Goal: Task Accomplishment & Management: Use online tool/utility

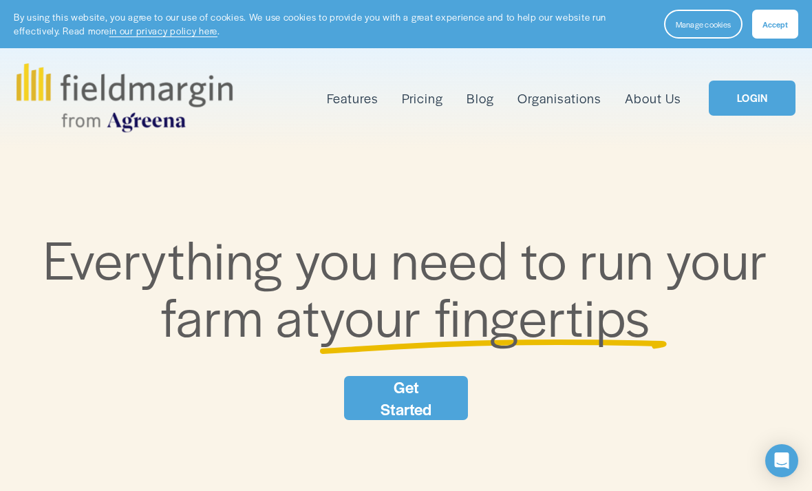
click at [757, 101] on link "LOGIN" at bounding box center [752, 98] width 87 height 35
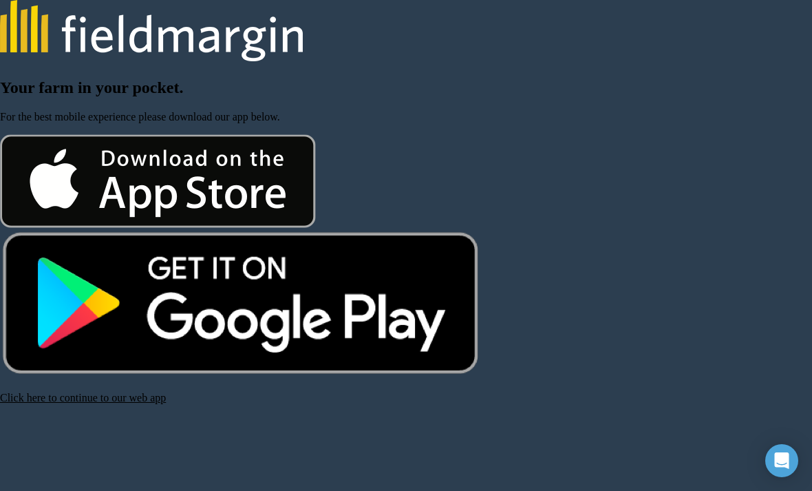
click at [120, 403] on link "Click here to continue to our web app" at bounding box center [83, 397] width 166 height 12
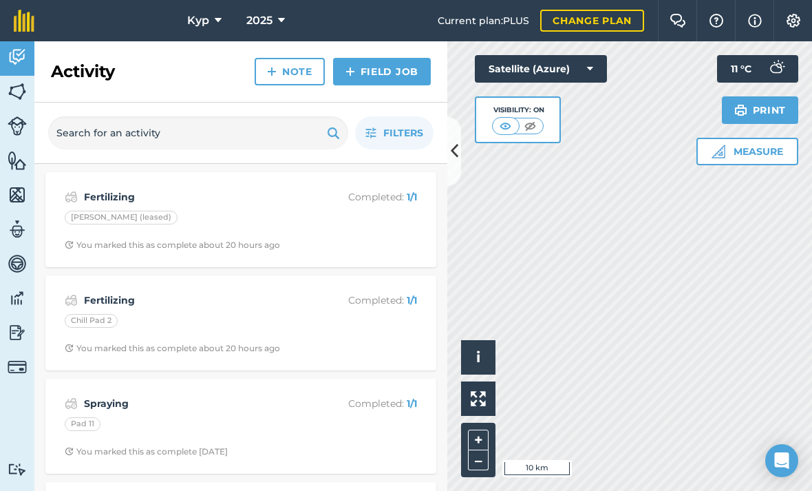
click at [19, 297] on img at bounding box center [17, 298] width 19 height 21
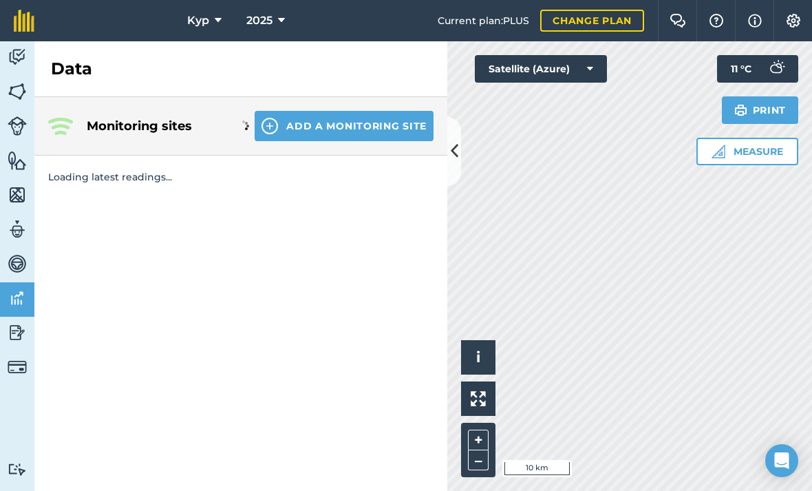
click at [11, 330] on img at bounding box center [17, 332] width 19 height 21
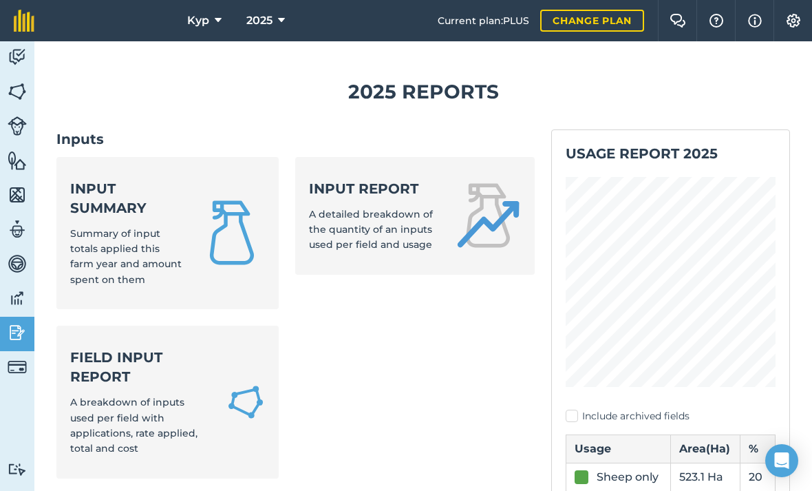
click at [122, 227] on span "Summary of input totals applied this farm year and amount spent on them" at bounding box center [125, 256] width 111 height 58
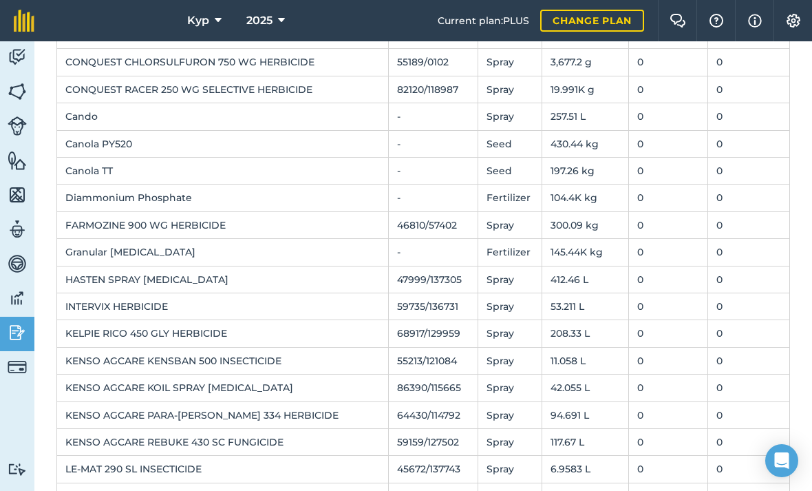
scroll to position [427, 0]
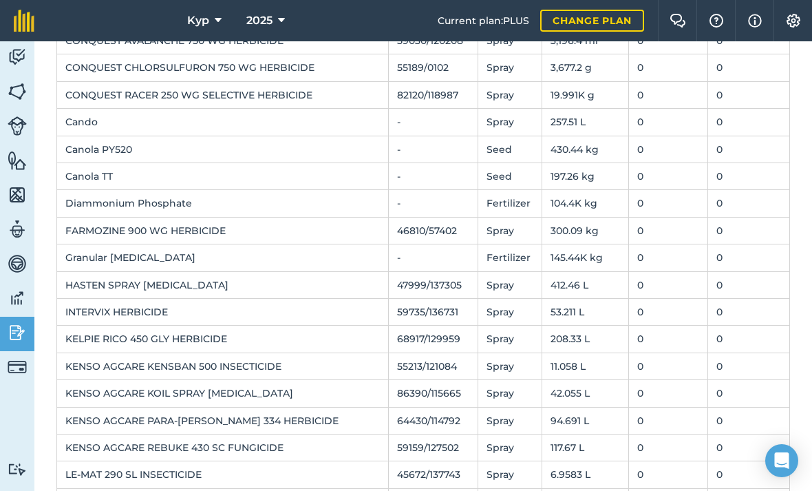
click at [659, 202] on td "0" at bounding box center [668, 203] width 78 height 27
click at [650, 204] on td "0" at bounding box center [668, 203] width 78 height 27
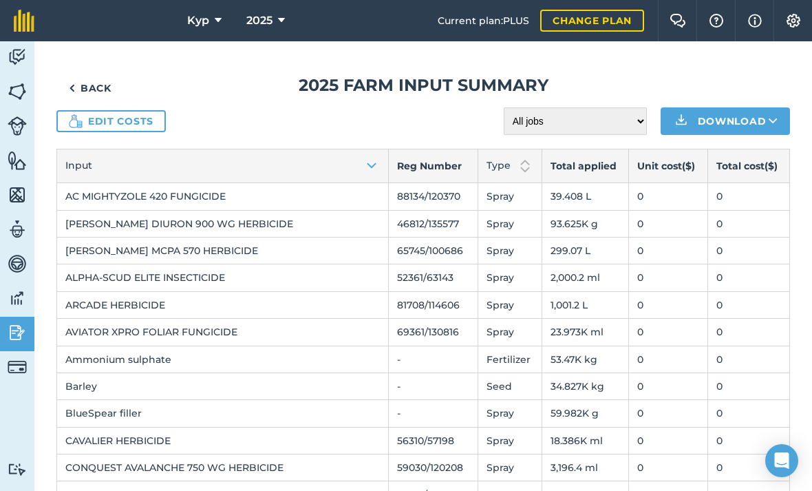
scroll to position [0, 0]
click at [129, 120] on link "Edit costs" at bounding box center [110, 121] width 109 height 22
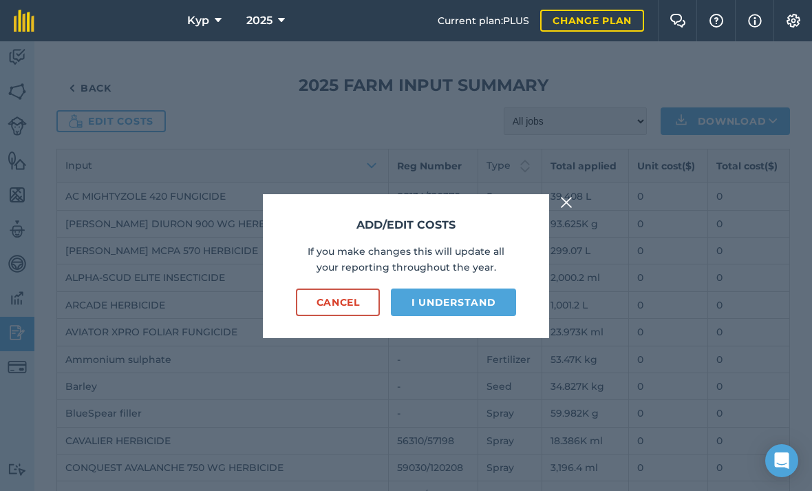
click at [451, 316] on button "I understand" at bounding box center [453, 302] width 125 height 28
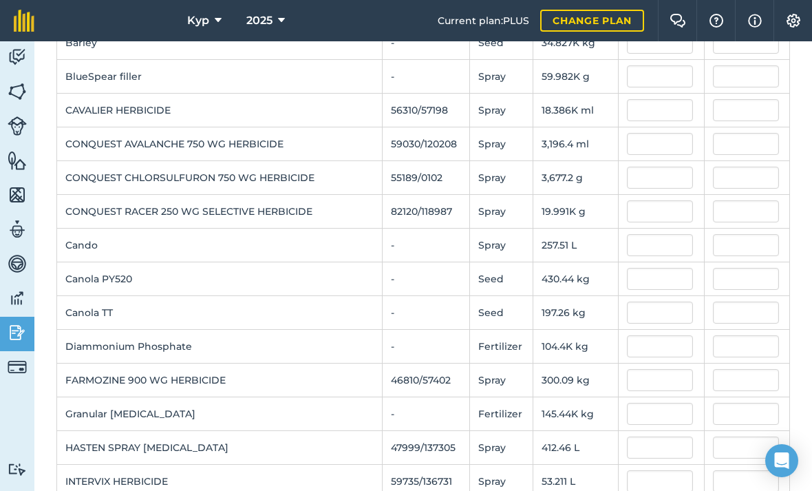
scroll to position [378, 0]
click at [654, 347] on input "text" at bounding box center [660, 345] width 66 height 22
type input "88"
type input "9,187,456.432"
type input "88"
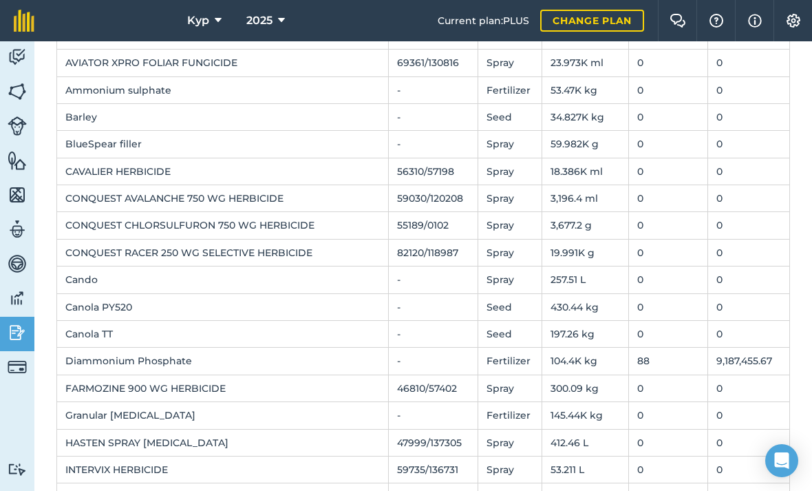
scroll to position [270, 0]
click at [642, 363] on td "88" at bounding box center [668, 359] width 78 height 27
click at [656, 354] on td "88" at bounding box center [668, 359] width 78 height 27
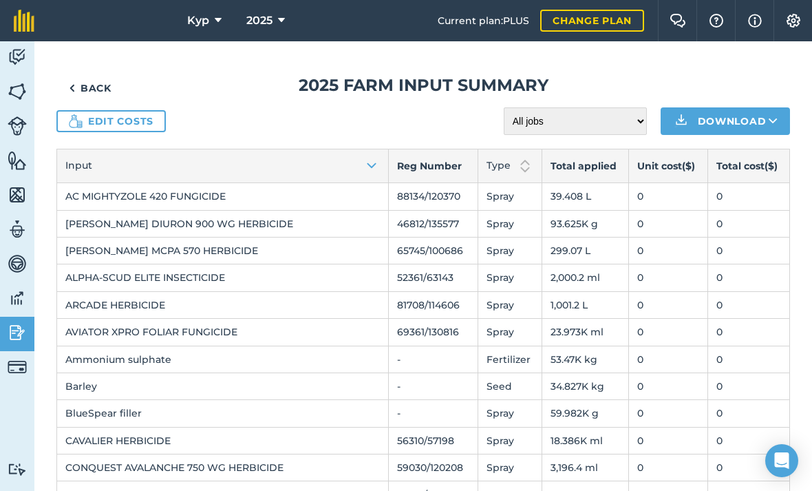
scroll to position [0, 0]
click at [95, 120] on link "Edit costs" at bounding box center [110, 121] width 109 height 22
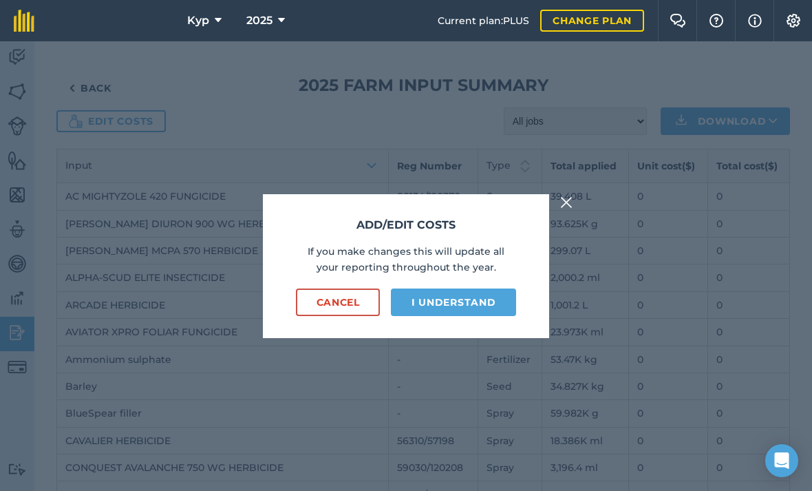
click at [469, 316] on button "I understand" at bounding box center [453, 302] width 125 height 28
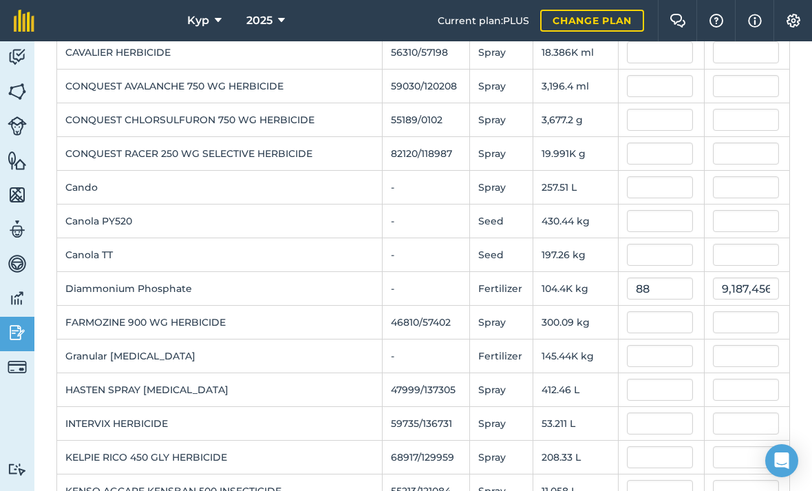
scroll to position [458, 0]
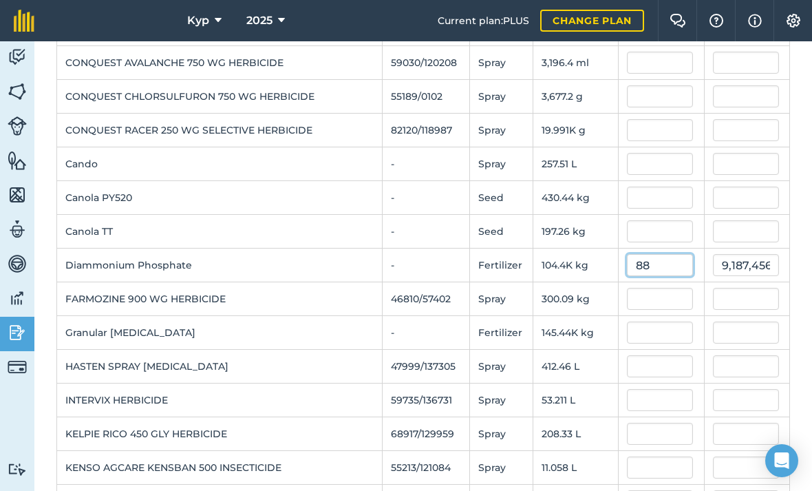
click at [647, 270] on input "88" at bounding box center [660, 265] width 66 height 22
click at [632, 303] on input "text" at bounding box center [660, 299] width 66 height 22
type input "8.8"
type input "918,745.6432000002"
click at [651, 263] on input "8.8" at bounding box center [660, 265] width 66 height 22
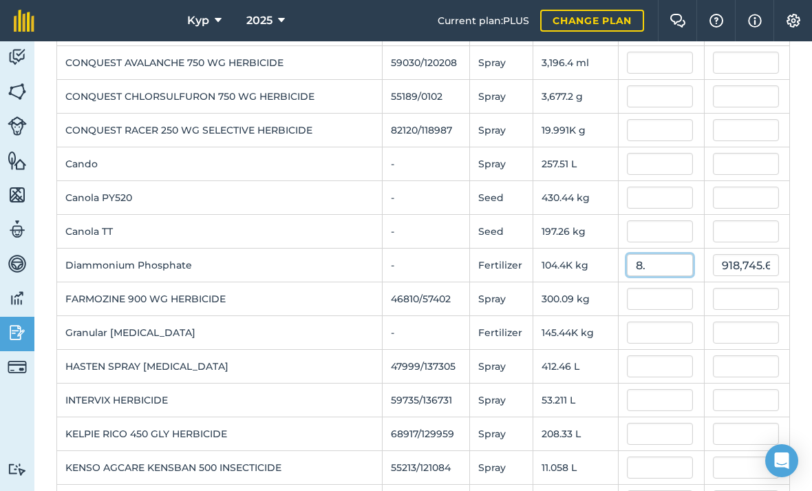
type input "8"
click at [729, 307] on input "text" at bounding box center [746, 299] width 66 height 22
type input "0.88"
type input "91,874.56432"
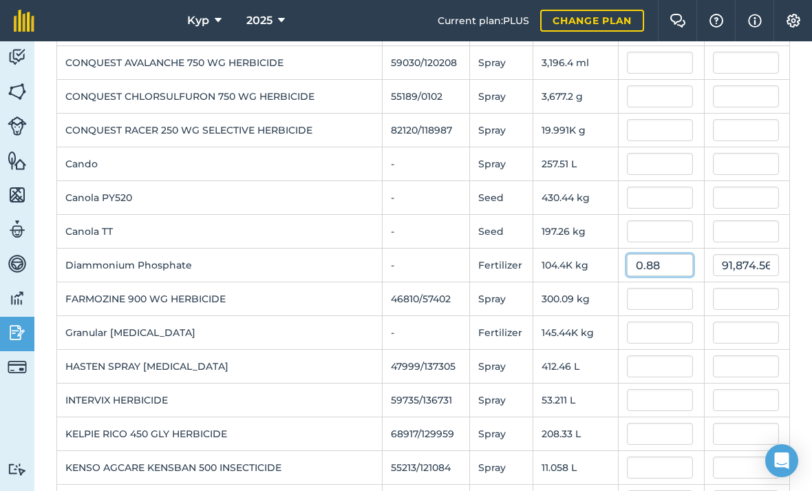
click at [656, 262] on input "0.88" at bounding box center [660, 265] width 66 height 22
type input "0.9"
click at [648, 301] on input "text" at bounding box center [660, 299] width 66 height 22
type input "93,962.6226"
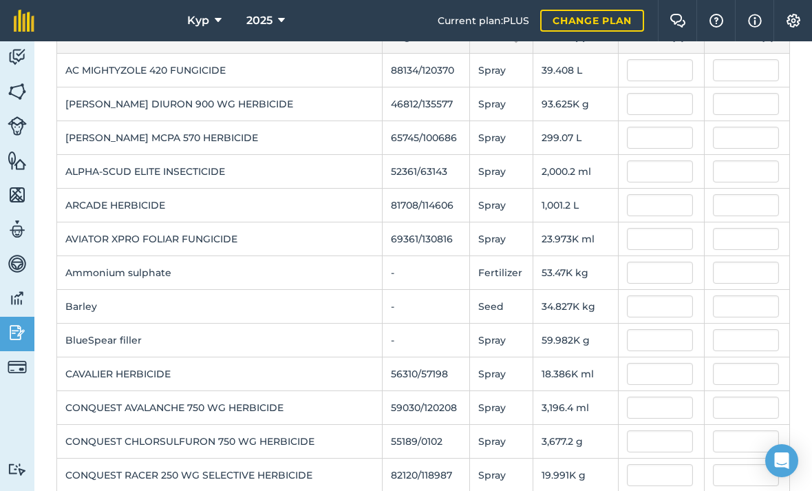
scroll to position [114, 0]
click at [640, 275] on input "text" at bounding box center [660, 272] width 66 height 22
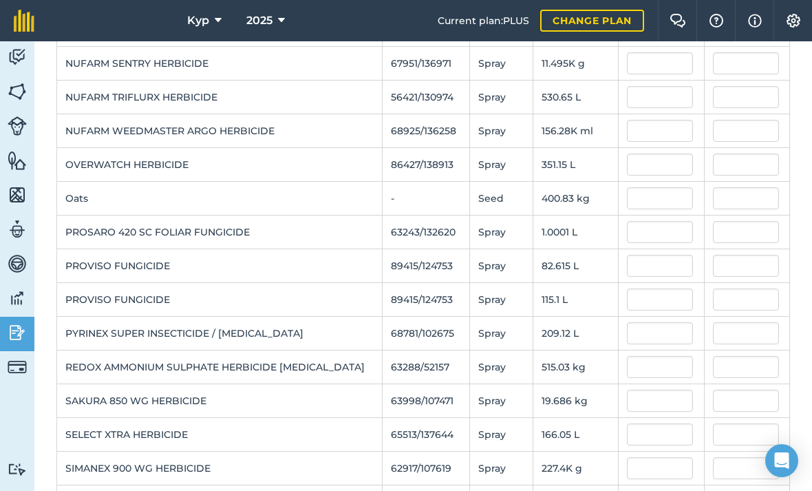
scroll to position [1371, 0]
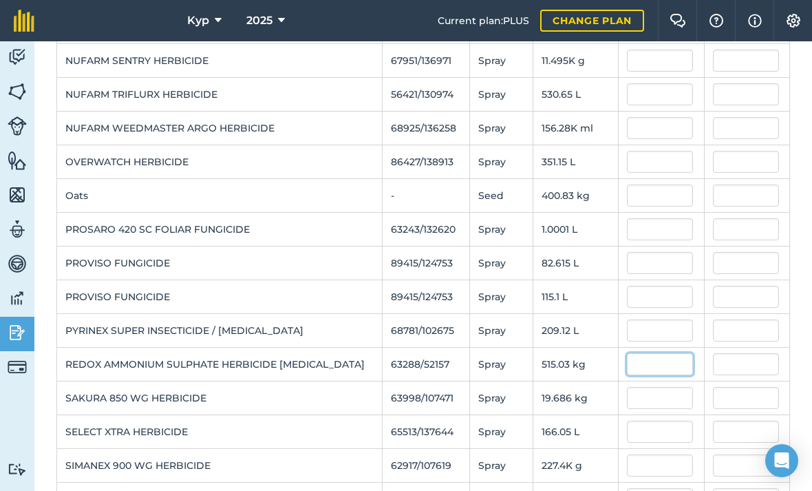
click at [644, 367] on input "text" at bounding box center [660, 364] width 66 height 22
click at [645, 401] on input "text" at bounding box center [660, 398] width 66 height 22
type input "0.73"
type input "375.969272"
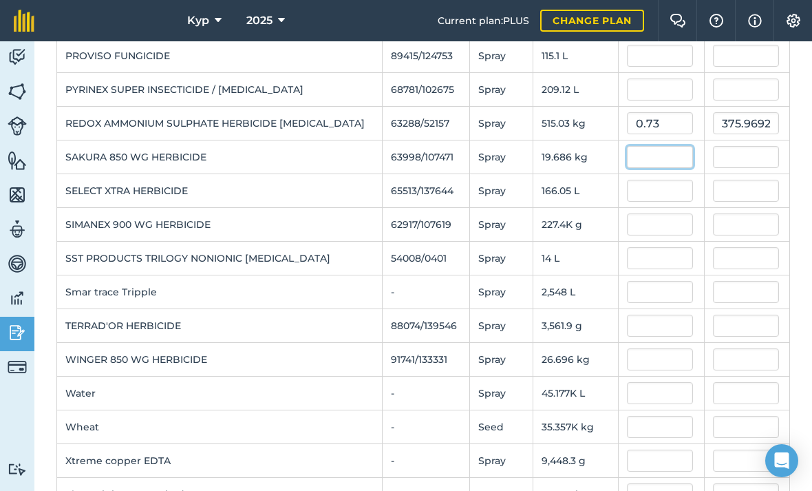
scroll to position [1610, 0]
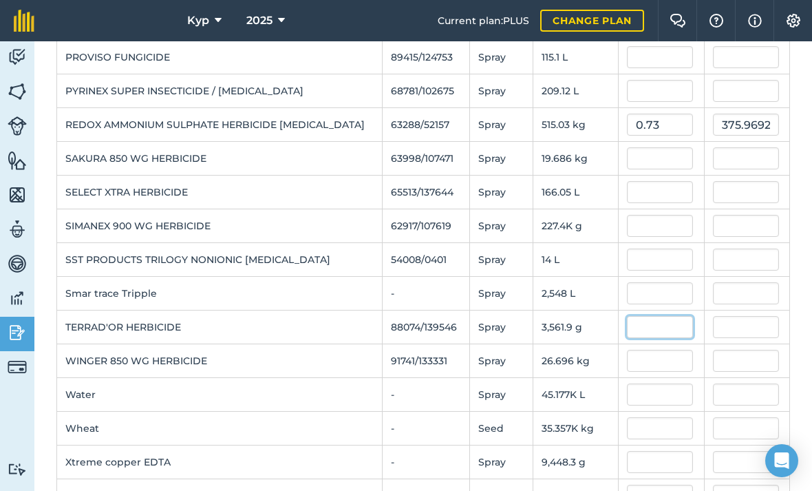
click at [643, 329] on input "text" at bounding box center [660, 327] width 66 height 22
click at [653, 361] on input "text" at bounding box center [660, 361] width 66 height 22
type input "0.344"
type input "1,225.3053991999998"
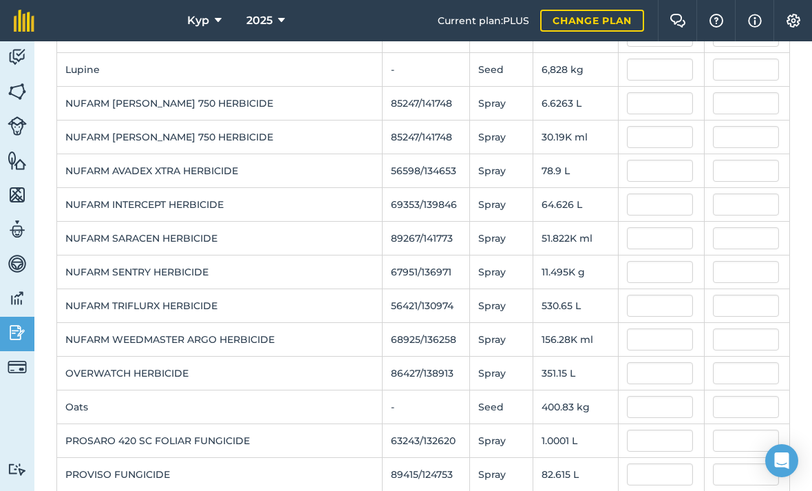
scroll to position [1157, 0]
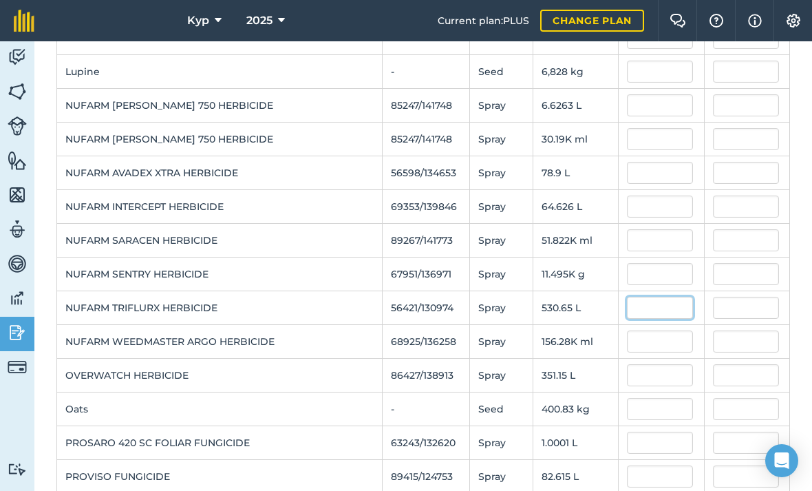
click at [643, 308] on input "text" at bounding box center [660, 308] width 66 height 22
type input "6.89"
click at [645, 343] on input "text" at bounding box center [660, 341] width 66 height 22
type input "3,656.190902"
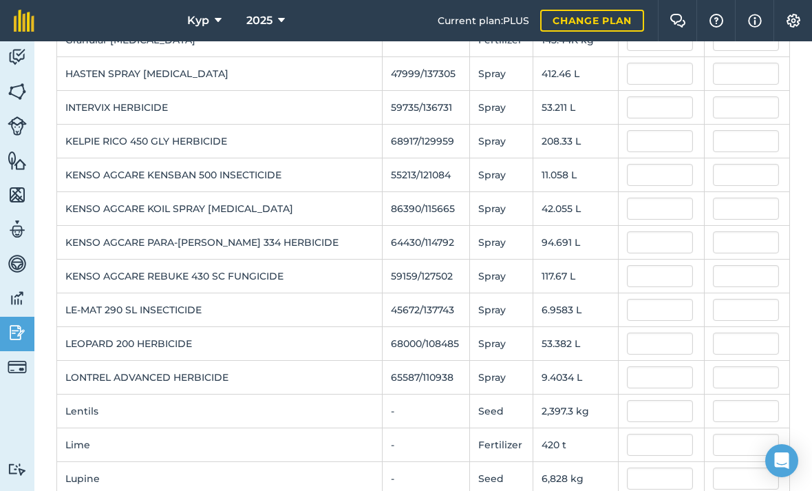
scroll to position [750, 0]
click at [640, 139] on input "text" at bounding box center [660, 142] width 66 height 22
type input "4.39"
click at [645, 175] on input "text" at bounding box center [660, 175] width 66 height 22
type input "914.5642221999999"
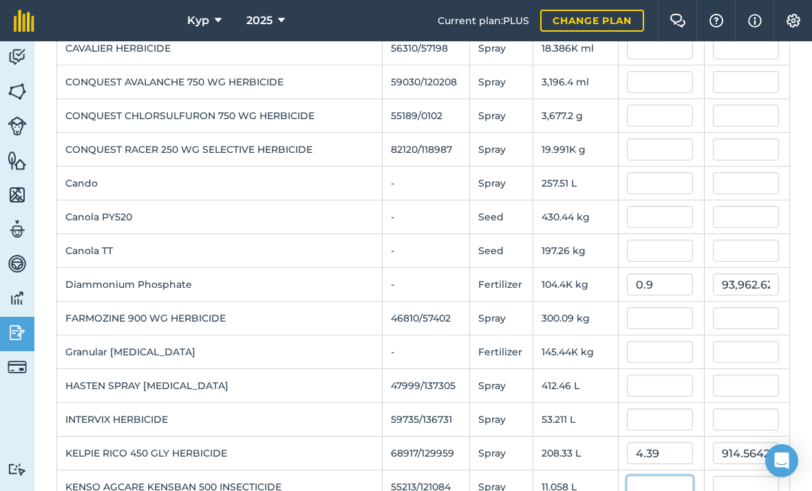
scroll to position [429, 0]
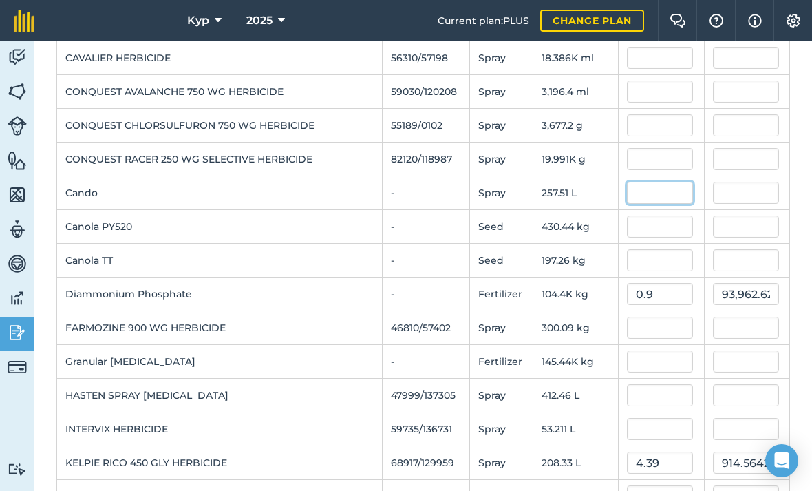
click at [644, 197] on input "text" at bounding box center [660, 193] width 66 height 22
type input "8.58"
click at [654, 228] on input "text" at bounding box center [660, 226] width 66 height 22
type input "2,209.4162376"
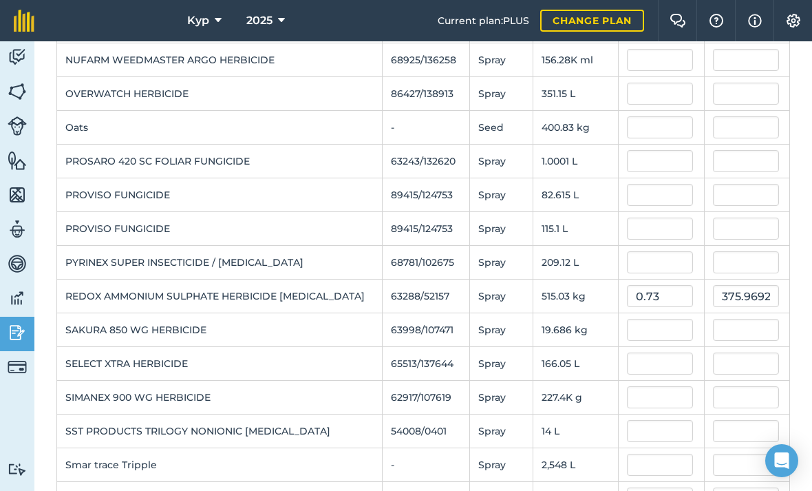
scroll to position [1441, 0]
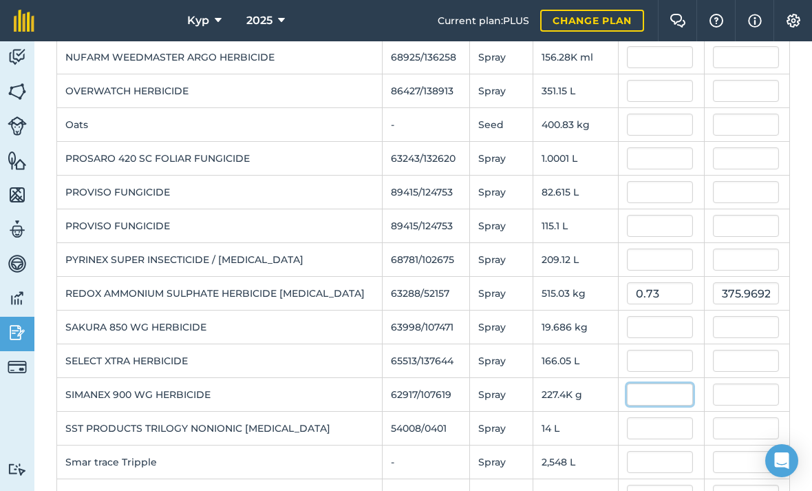
click at [645, 396] on input "text" at bounding box center [660, 394] width 66 height 22
click at [659, 426] on input "text" at bounding box center [660, 428] width 66 height 22
type input "0.01"
type input "2,274.032"
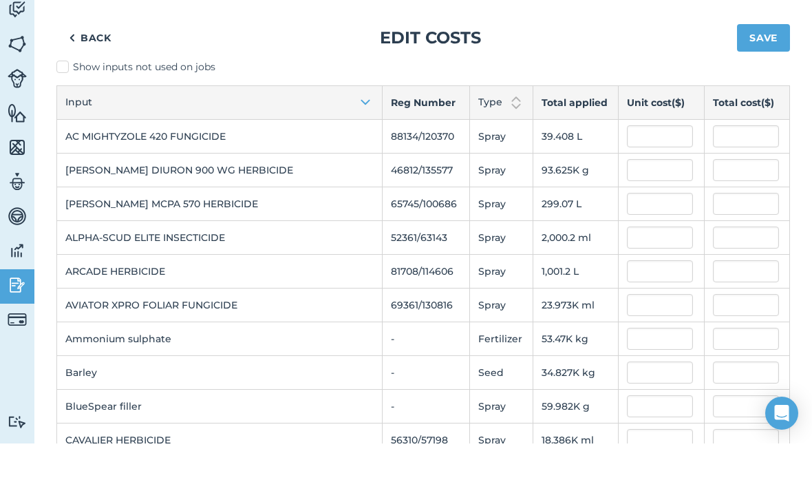
scroll to position [0, 0]
click at [643, 206] on input "text" at bounding box center [660, 217] width 66 height 22
click at [651, 240] on input "text" at bounding box center [660, 251] width 66 height 22
type input "0.0128"
type input "1,198.401152"
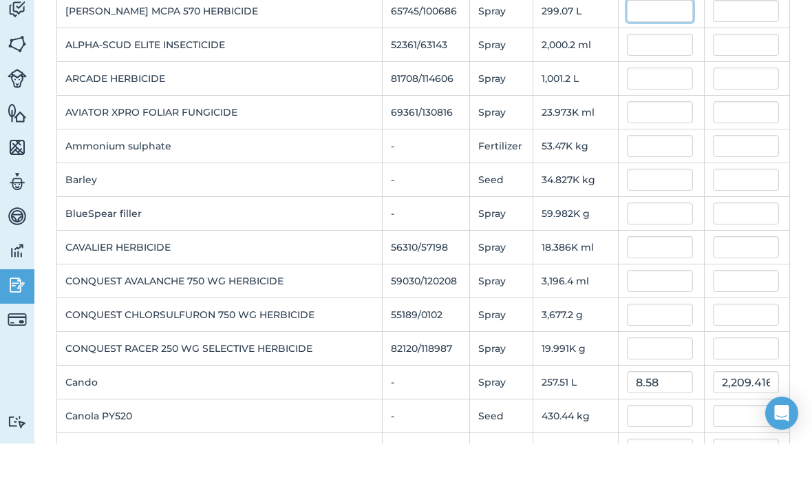
scroll to position [193, 0]
click at [645, 316] on input "text" at bounding box center [660, 327] width 66 height 22
click at [645, 350] on input "text" at bounding box center [660, 361] width 66 height 22
type input "0.029"
type input "92.69502000000001"
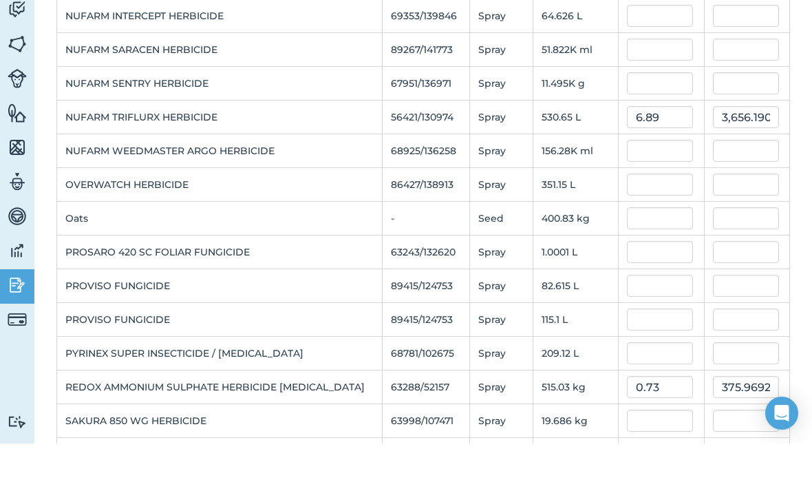
scroll to position [1302, 0]
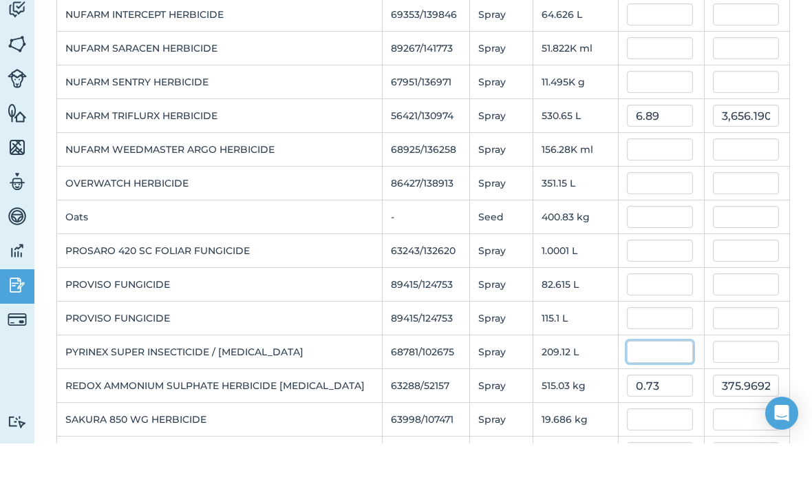
click at [647, 388] on input "text" at bounding box center [660, 399] width 66 height 22
click at [650, 455] on input "text" at bounding box center [660, 466] width 66 height 22
type input "13.3"
type input "2,781.244529"
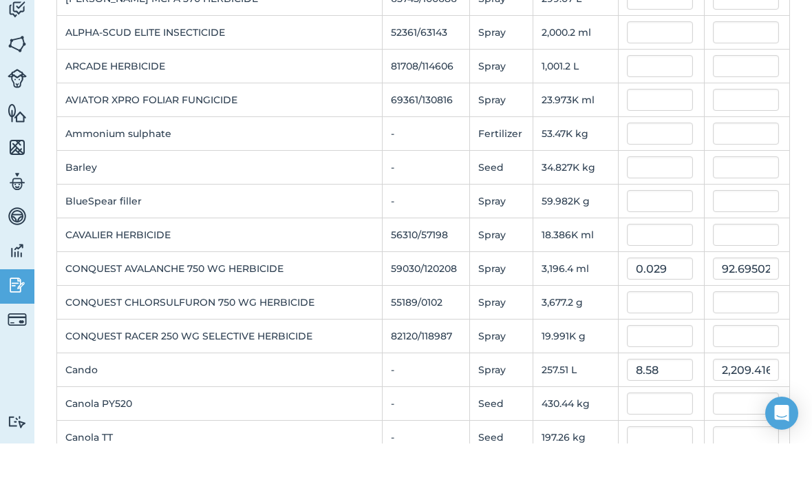
scroll to position [201, 0]
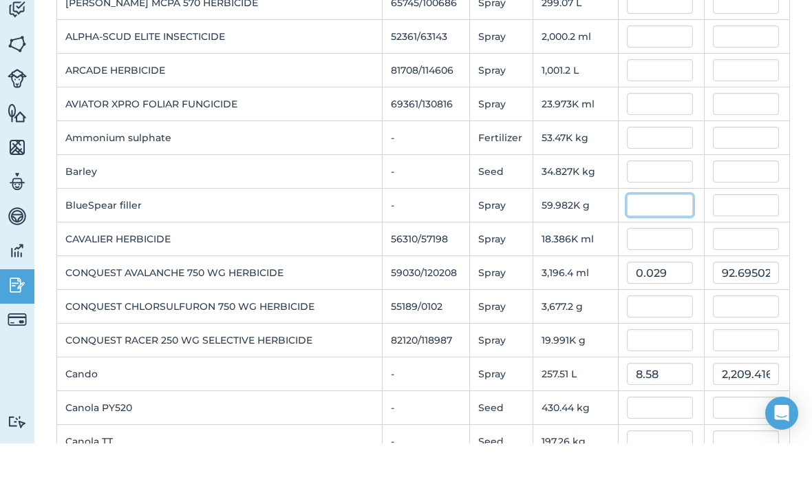
click at [643, 242] on input "text" at bounding box center [660, 253] width 66 height 22
click at [649, 275] on input "text" at bounding box center [660, 286] width 66 height 22
type input "0.0972"
type input "5,830.2633276"
click at [640, 242] on input "0.0972" at bounding box center [660, 253] width 66 height 22
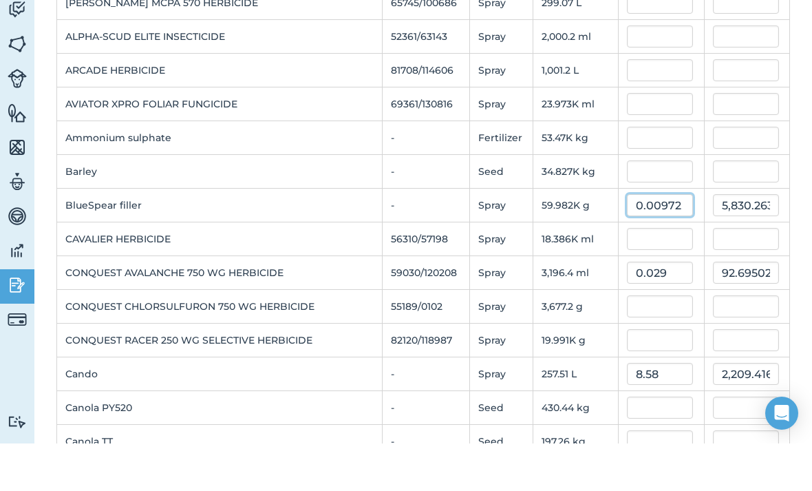
type input "0.00972"
click at [670, 337] on td at bounding box center [661, 354] width 85 height 34
type input "583.02633276"
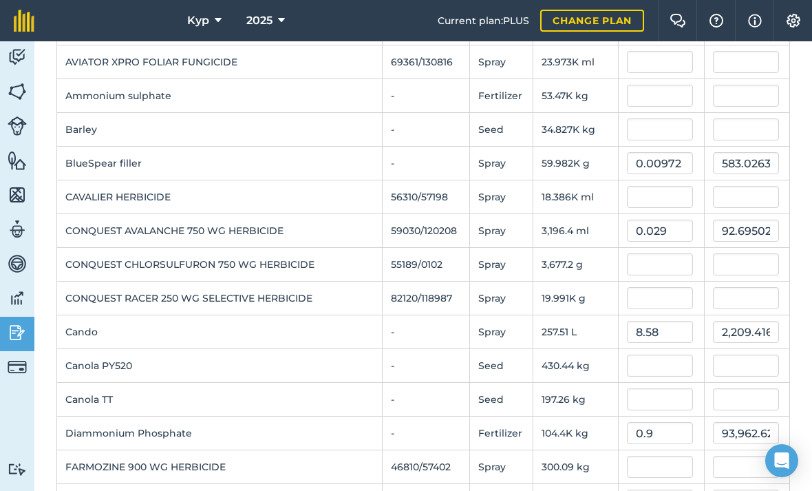
scroll to position [290, 0]
click at [644, 288] on input "text" at bounding box center [660, 299] width 66 height 22
click at [656, 355] on input "text" at bounding box center [660, 366] width 66 height 22
type input "0.0706"
type input "1,411.3881803999998"
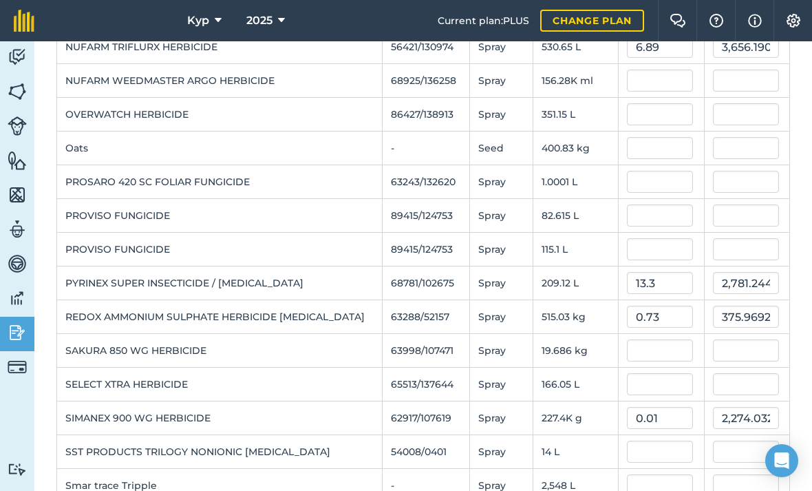
scroll to position [1424, 0]
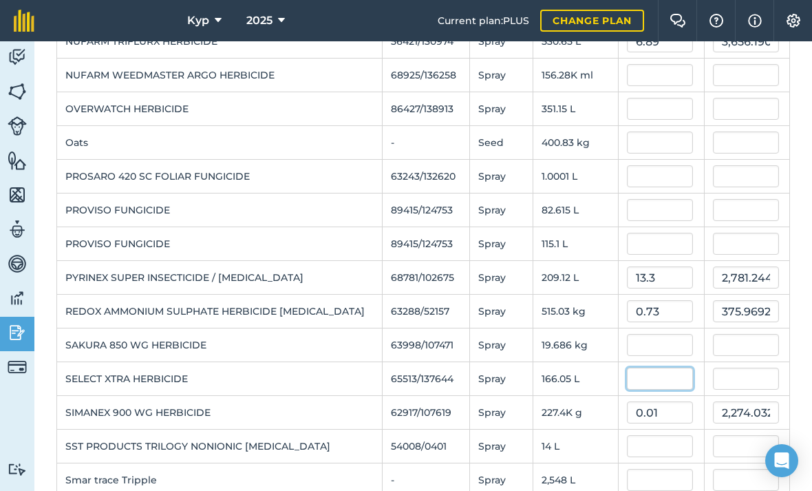
click at [643, 367] on input "text" at bounding box center [660, 378] width 66 height 22
type input "17.84"
click at [654, 435] on input "text" at bounding box center [660, 446] width 66 height 22
type input "2,962.356976"
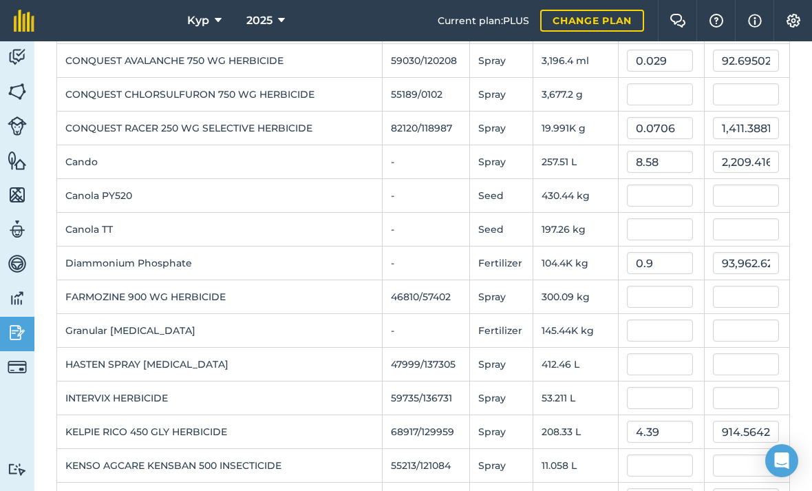
scroll to position [460, 0]
click at [636, 353] on input "text" at bounding box center [660, 364] width 66 height 22
type input "9.05"
click at [653, 387] on input "text" at bounding box center [660, 398] width 66 height 22
type input "3,732.7217320000004"
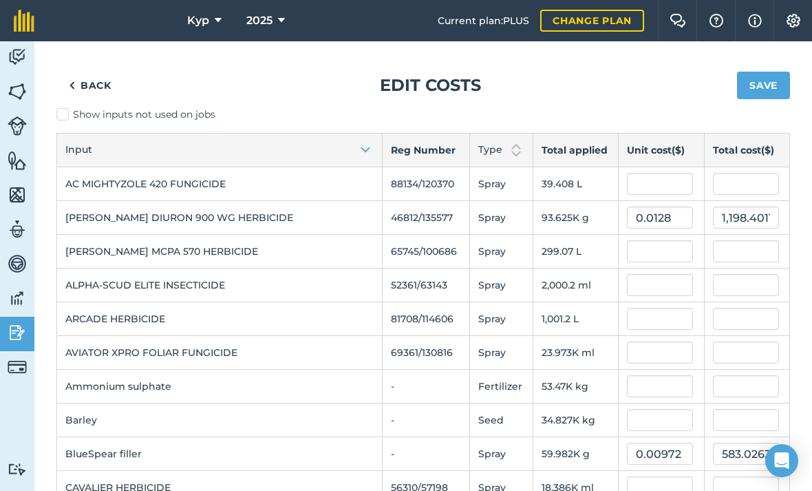
scroll to position [0, 0]
click at [644, 341] on input "text" at bounding box center [660, 352] width 66 height 22
click at [658, 375] on input "text" at bounding box center [660, 386] width 66 height 22
type input "0.043"
type input "1,030.8325499999999"
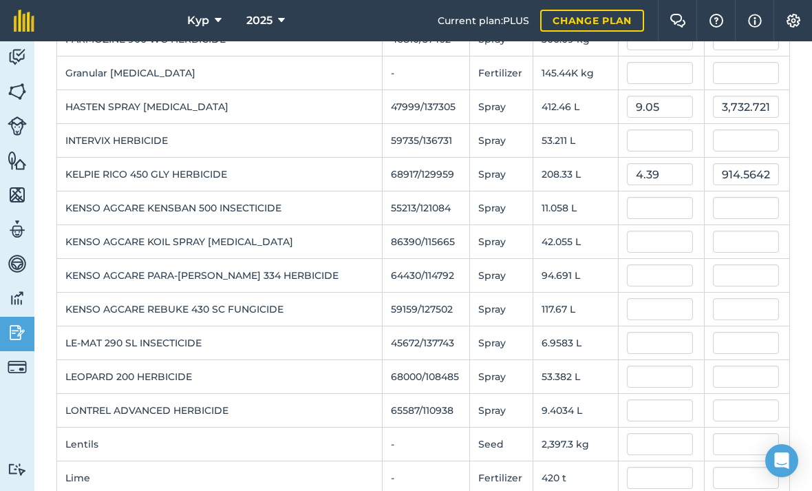
scroll to position [720, 0]
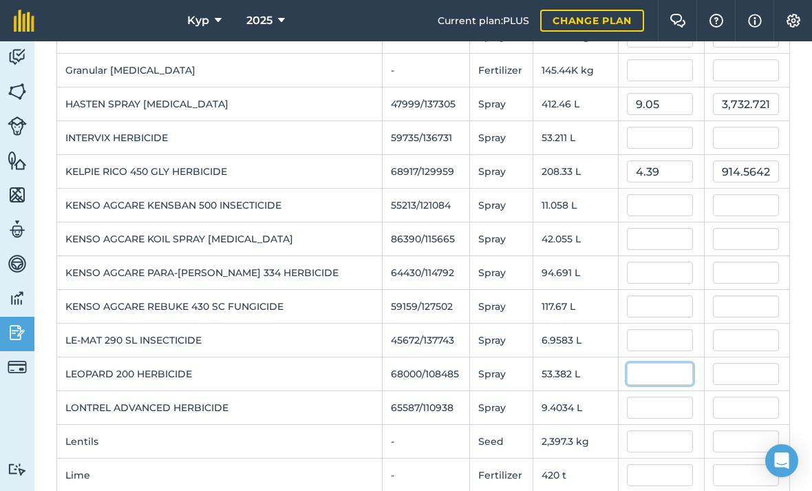
click at [643, 363] on input "text" at bounding box center [660, 374] width 66 height 22
type input "20.263"
click at [652, 396] on input "text" at bounding box center [660, 407] width 66 height 22
type input "1,081.680783095"
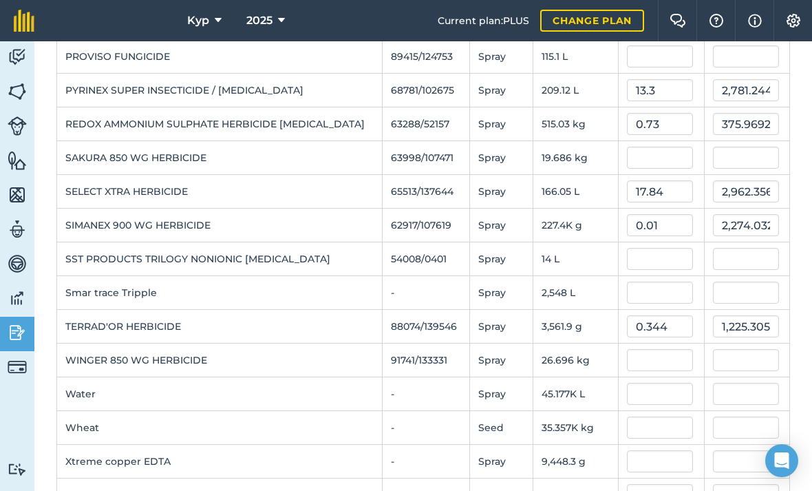
scroll to position [1610, 0]
click at [641, 147] on input "text" at bounding box center [660, 158] width 66 height 22
type input "211.86"
click at [654, 248] on input "text" at bounding box center [660, 259] width 66 height 22
type input "4,170.6948155400005"
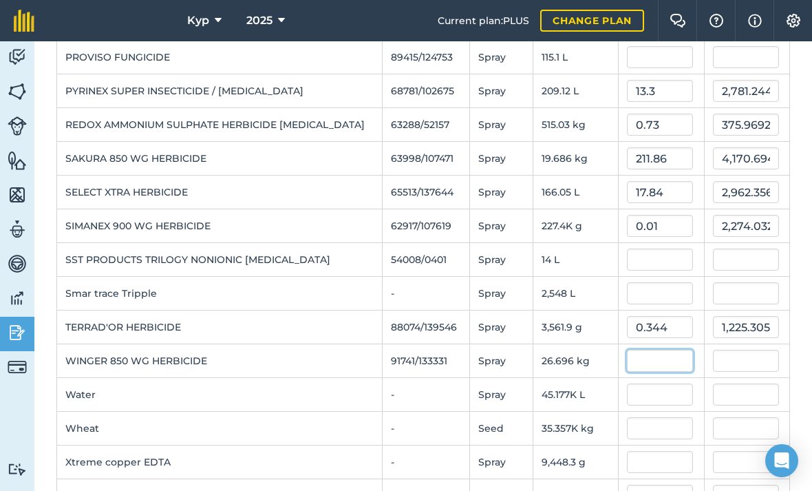
click at [646, 350] on input "text" at bounding box center [660, 361] width 66 height 22
type input "211.86"
click at [661, 383] on input "text" at bounding box center [660, 394] width 66 height 22
type input "5,655.8505762"
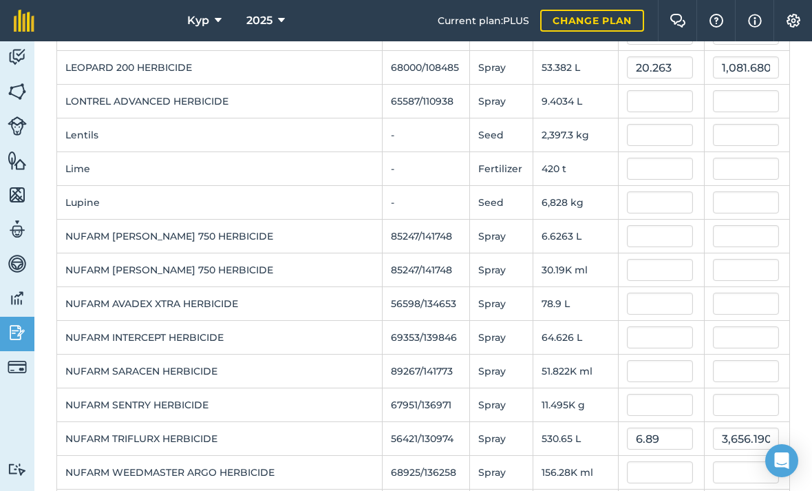
scroll to position [1025, 0]
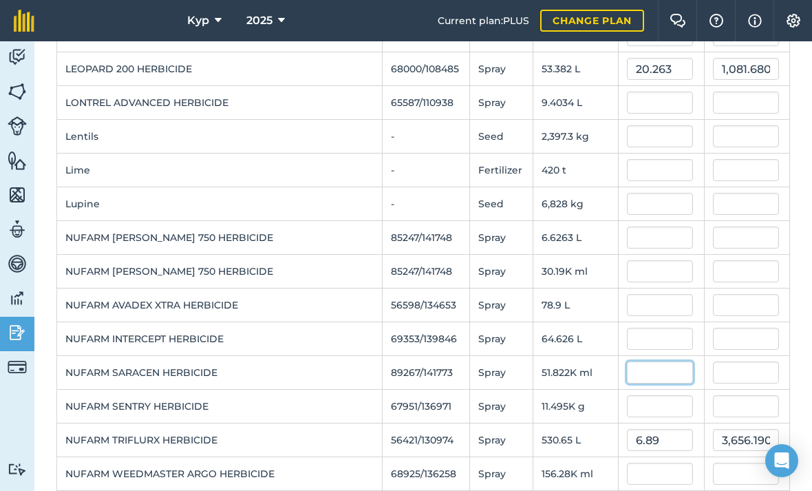
click at [652, 361] on input "text" at bounding box center [660, 372] width 66 height 22
click at [649, 395] on input "text" at bounding box center [660, 406] width 66 height 22
type input "0.0493"
type input "2,554.8286426"
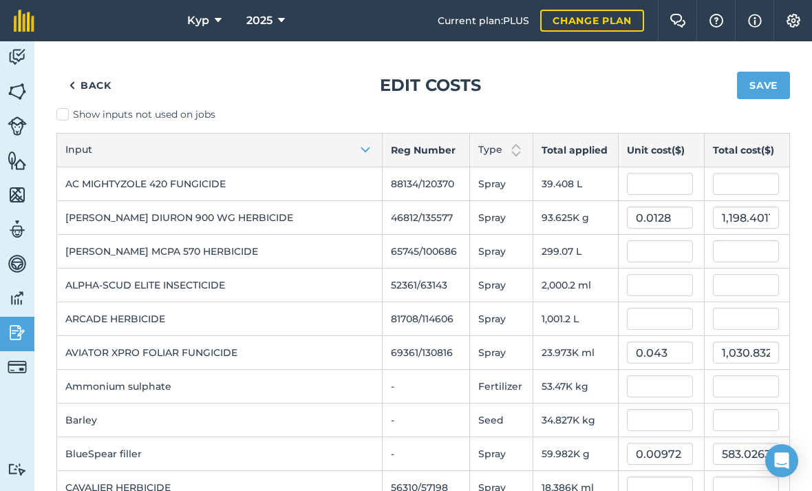
scroll to position [0, 0]
click at [644, 240] on input "text" at bounding box center [660, 251] width 66 height 22
type input "10.04"
click at [643, 274] on input "text" at bounding box center [660, 285] width 66 height 22
type input "3,002.7072771999997"
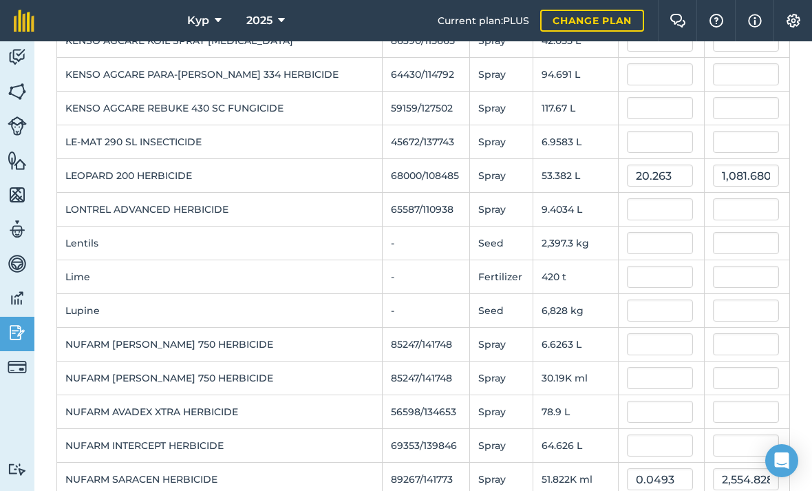
scroll to position [921, 0]
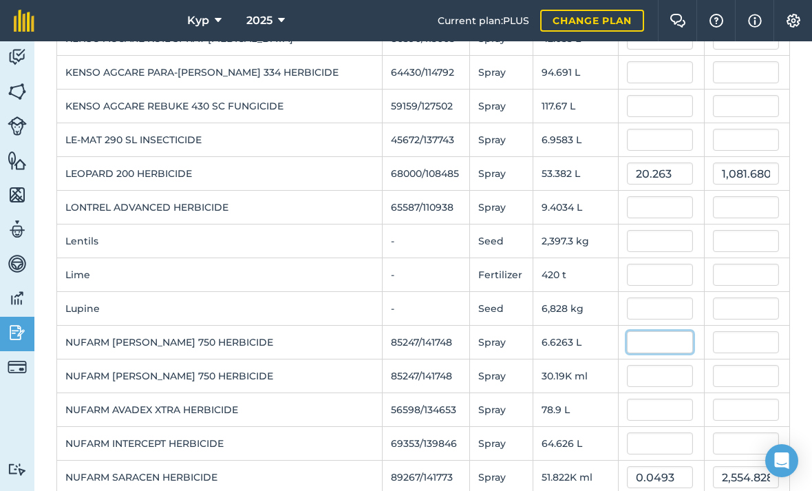
click at [646, 331] on input "text" at bounding box center [660, 342] width 66 height 22
type input "45.1666"
click at [647, 365] on input "text" at bounding box center [660, 376] width 66 height 22
type input "299.28724284696"
click at [630, 365] on input "text" at bounding box center [660, 376] width 66 height 22
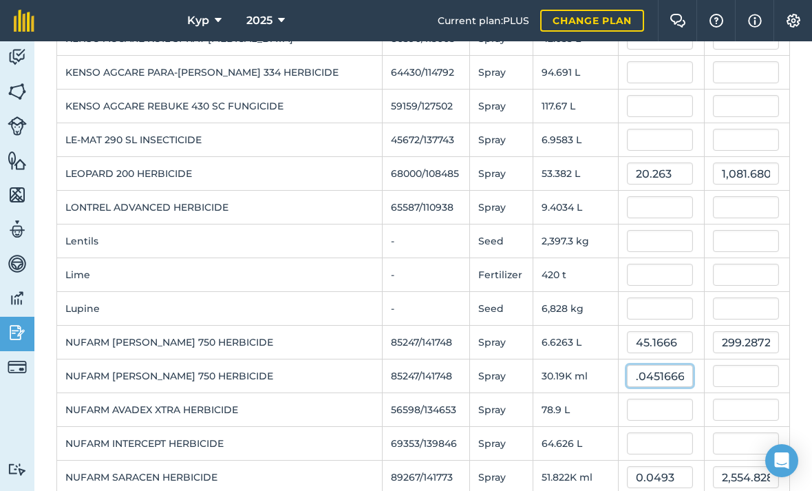
type input "0.0451666"
type input "1,363.5766730044002"
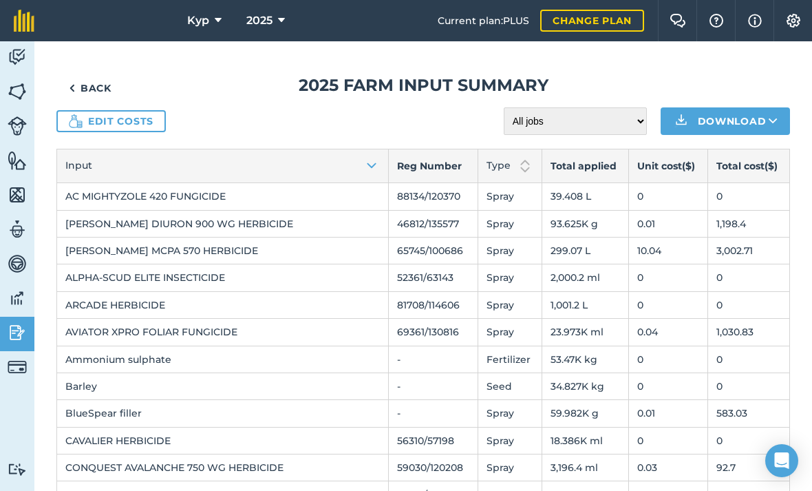
click at [96, 110] on link "Edit costs" at bounding box center [110, 121] width 109 height 22
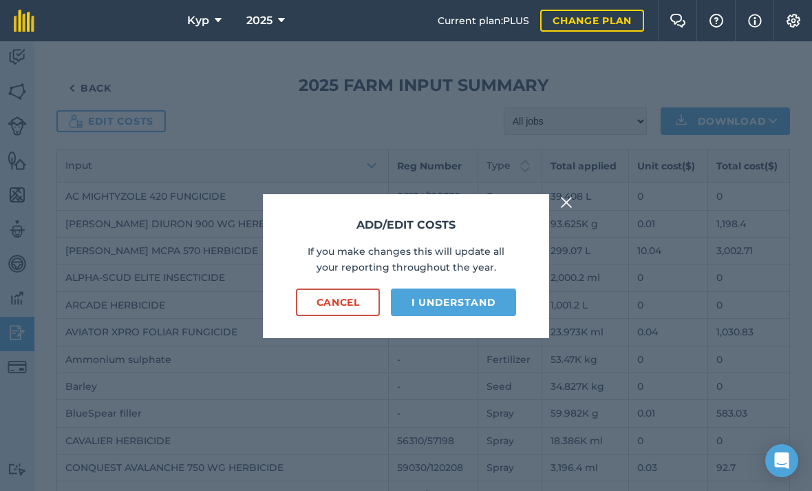
click at [453, 290] on button "I understand" at bounding box center [453, 302] width 125 height 28
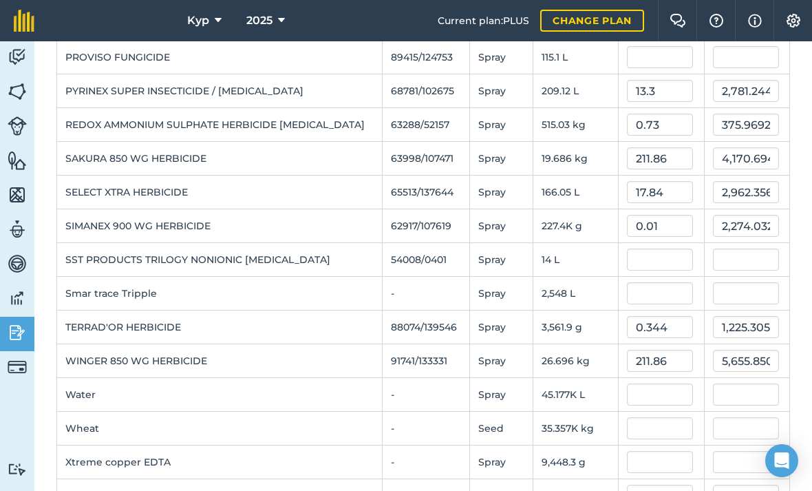
scroll to position [1610, 0]
click at [641, 282] on input "text" at bounding box center [660, 293] width 66 height 22
click at [678, 411] on td at bounding box center [661, 428] width 85 height 34
type input "2.5"
type input "6,369.8857499999995"
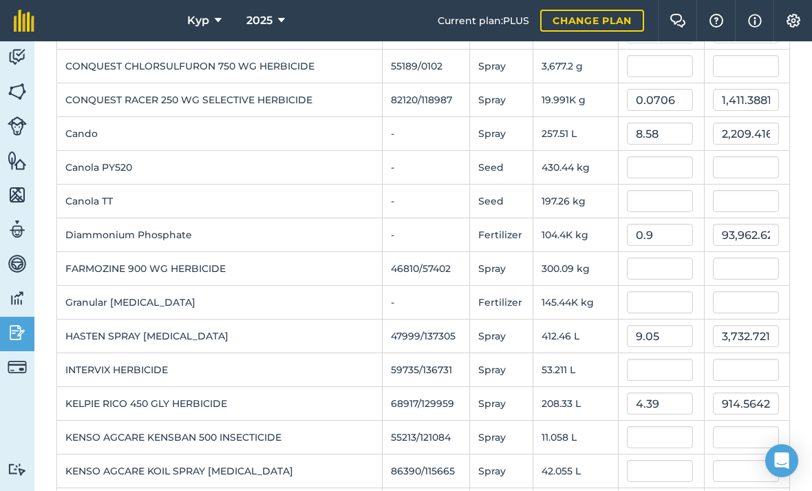
scroll to position [488, 0]
click at [641, 191] on input "text" at bounding box center [660, 202] width 66 height 22
type input "29"
click at [656, 258] on input "text" at bounding box center [660, 269] width 66 height 22
type input "5,720.680069999999"
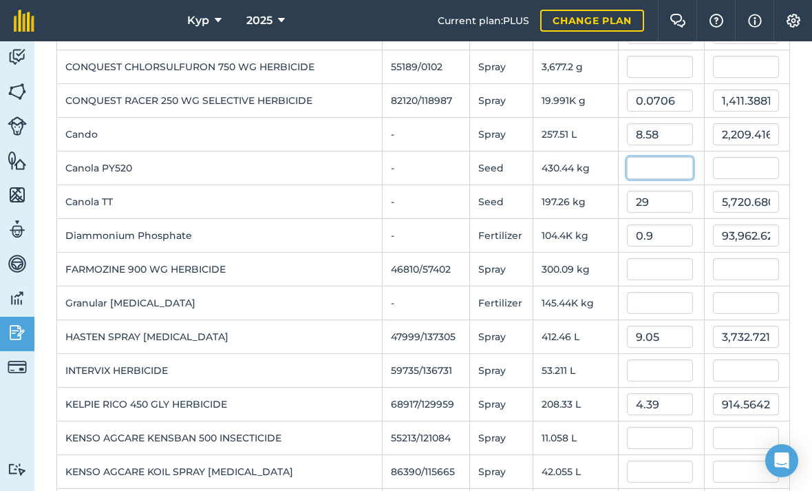
click at [643, 157] on input "text" at bounding box center [660, 168] width 66 height 22
click at [668, 292] on input "text" at bounding box center [660, 303] width 66 height 22
type input "36.5"
type input "15,710.953055"
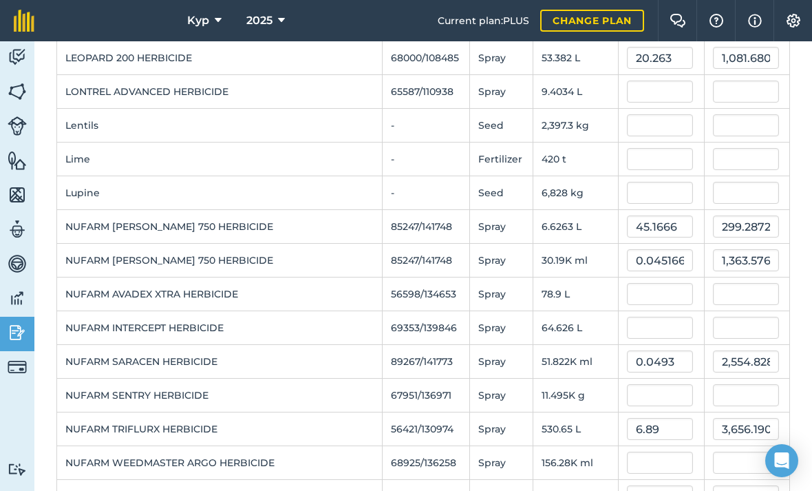
scroll to position [1038, 0]
click at [656, 383] on input "text" at bounding box center [660, 394] width 66 height 22
click at [649, 450] on input "text" at bounding box center [660, 461] width 66 height 22
type input "0.25"
type input "2,873.63625"
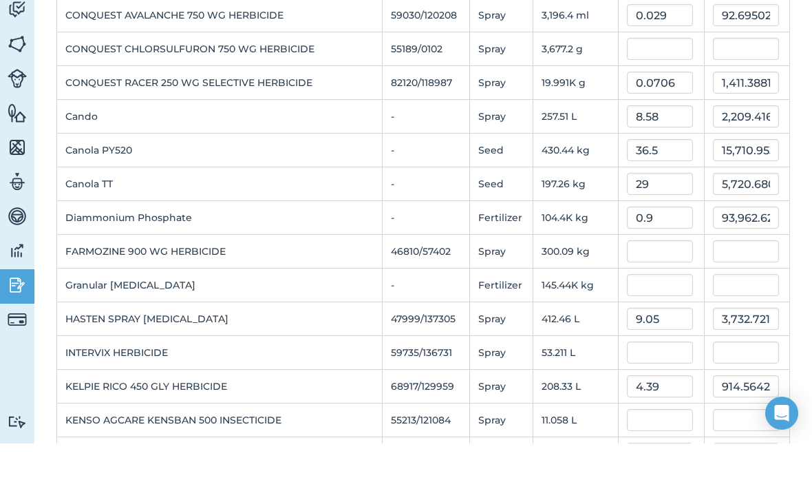
scroll to position [431, 0]
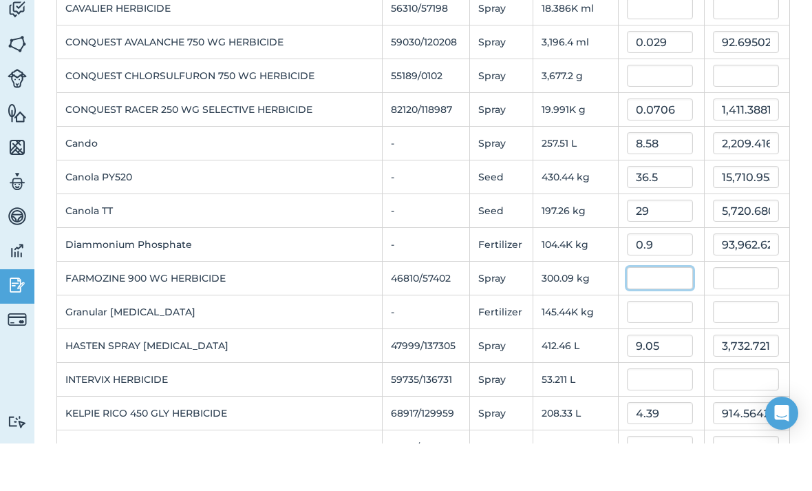
click at [646, 314] on input "text" at bounding box center [660, 325] width 66 height 22
type input "13.936"
click at [659, 348] on input "text" at bounding box center [660, 359] width 66 height 22
type input "4,182.10273728"
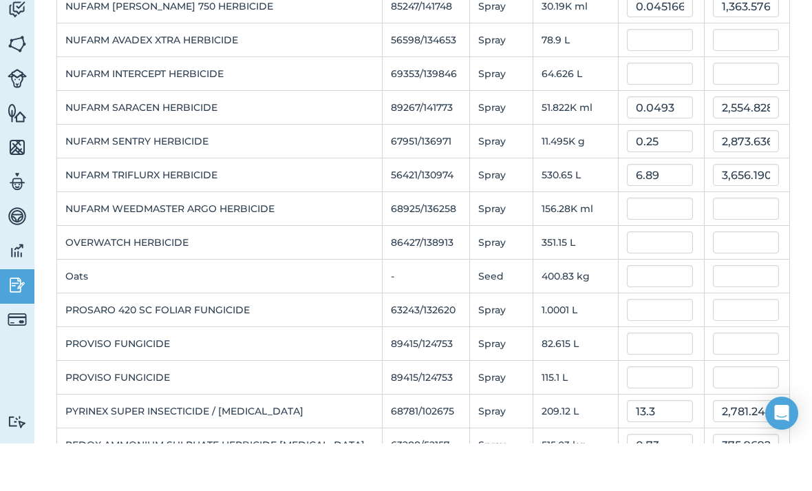
scroll to position [1245, 0]
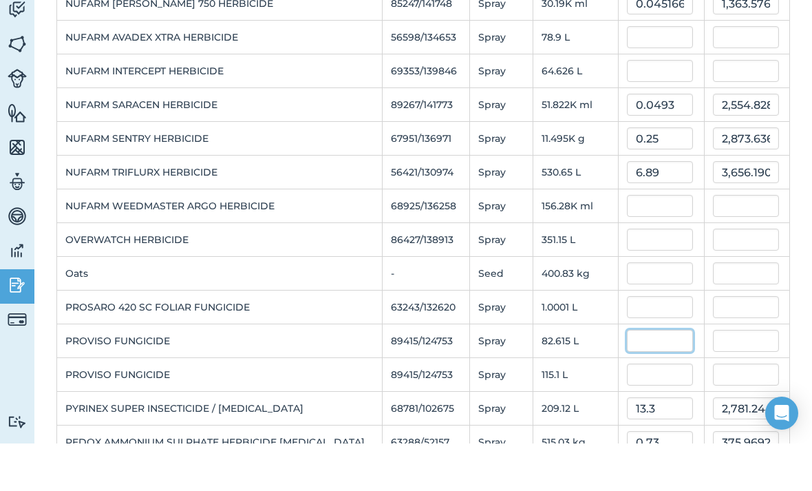
click at [645, 377] on input "text" at bounding box center [660, 388] width 66 height 22
type input "20.6578"
click at [655, 411] on input "text" at bounding box center [660, 422] width 66 height 22
type input "1,706.6433206880001"
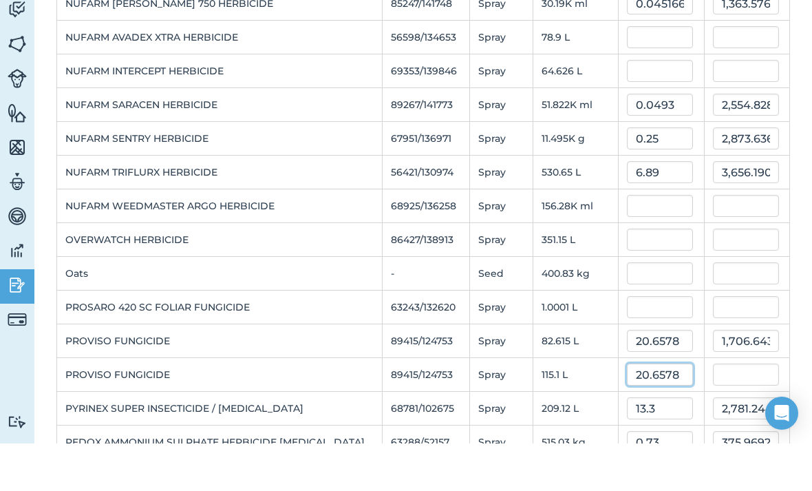
type input "20.6578"
click at [671, 444] on input "13.3" at bounding box center [660, 455] width 66 height 22
type input "2,377.735606869"
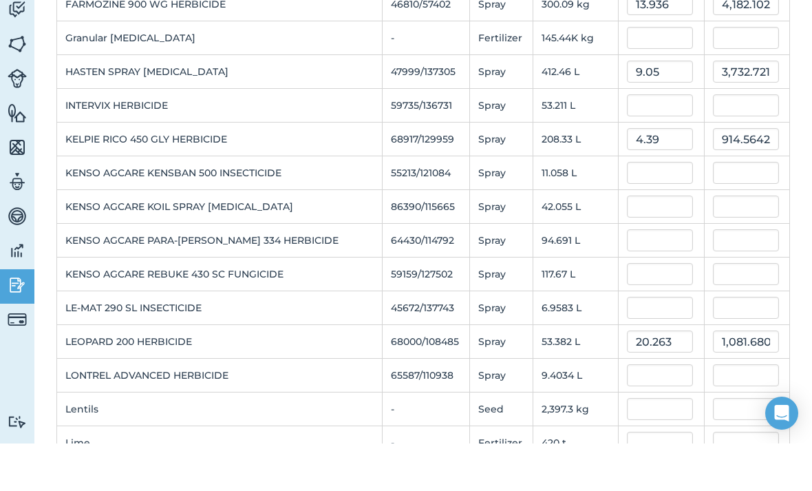
scroll to position [698, 0]
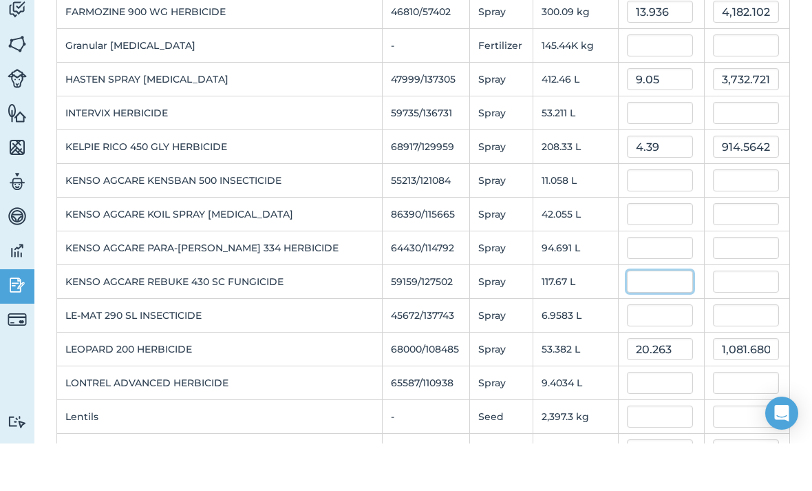
click at [638, 318] on input "text" at bounding box center [660, 329] width 66 height 22
type input "11.911"
click at [667, 352] on input "text" at bounding box center [660, 363] width 66 height 22
type input "1,401.62382814"
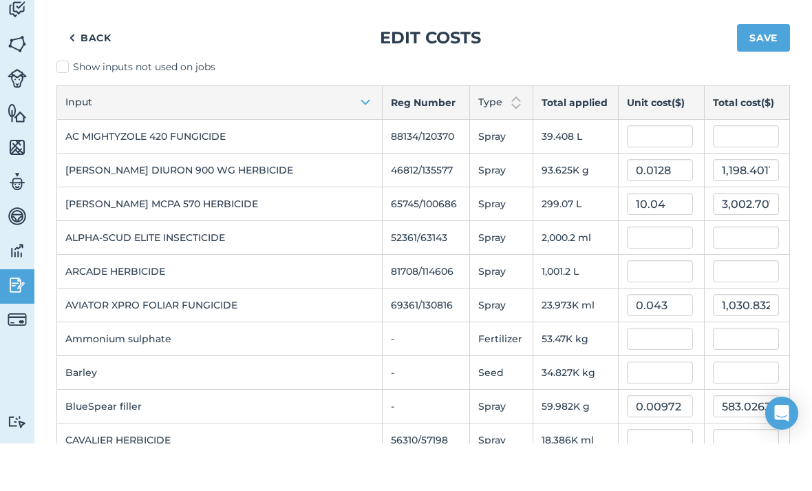
scroll to position [0, 0]
click at [651, 173] on input "text" at bounding box center [660, 184] width 66 height 22
type input "19"
click at [665, 274] on input "text" at bounding box center [660, 285] width 66 height 22
type input "748.75238"
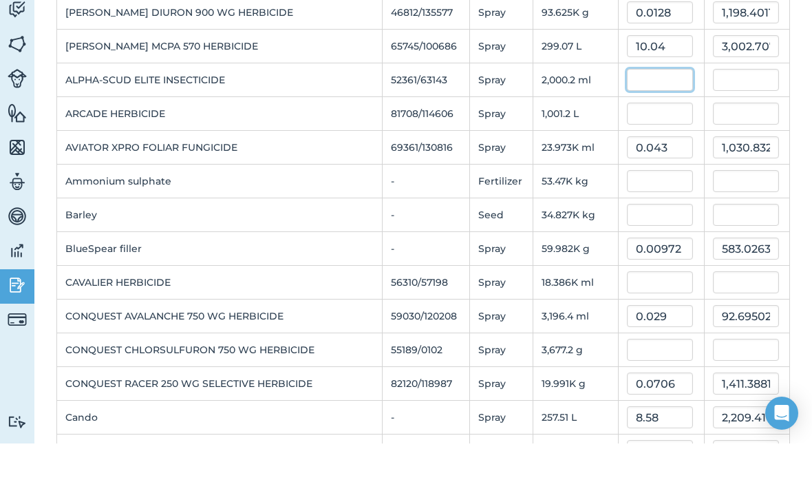
scroll to position [158, 0]
click at [646, 385] on input "text" at bounding box center [660, 396] width 66 height 22
click at [645, 318] on input "text" at bounding box center [660, 329] width 66 height 22
type input "0.099"
type input "364.040523"
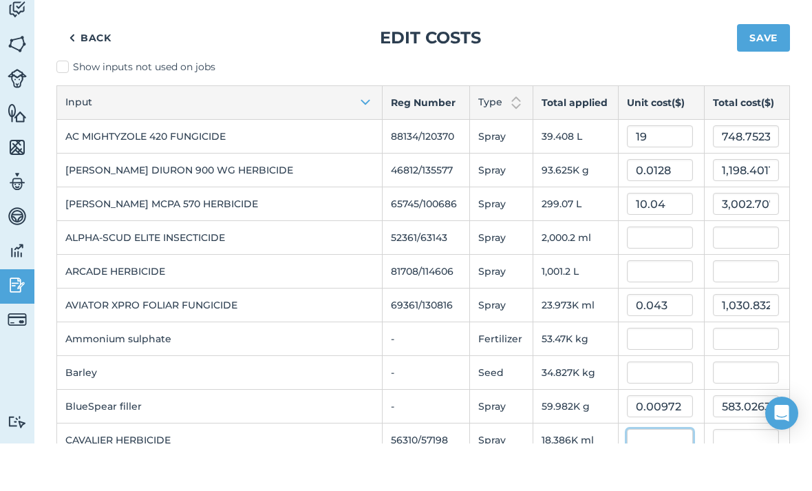
scroll to position [0, 0]
click at [641, 308] on input "text" at bounding box center [660, 319] width 66 height 22
type input "8.25"
click at [658, 375] on input "text" at bounding box center [660, 386] width 66 height 22
type input "8,259.761400000001"
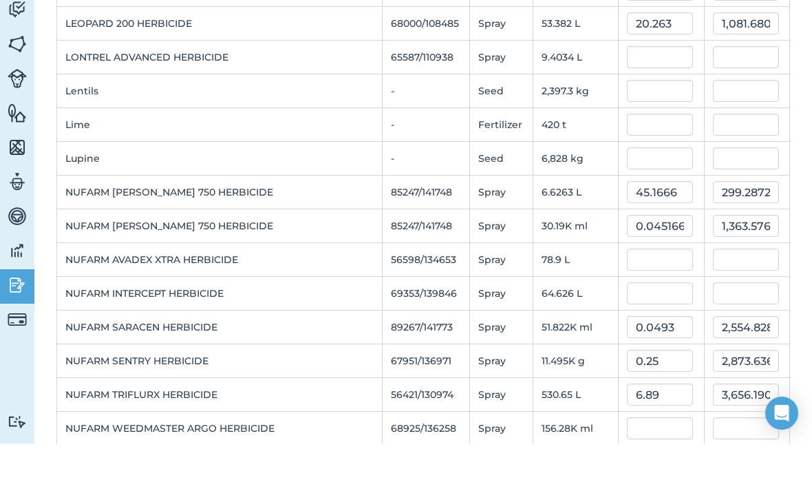
scroll to position [1024, 0]
click at [650, 463] on input "text" at bounding box center [660, 474] width 66 height 22
type input "0.07646"
type input "11,949.1710938"
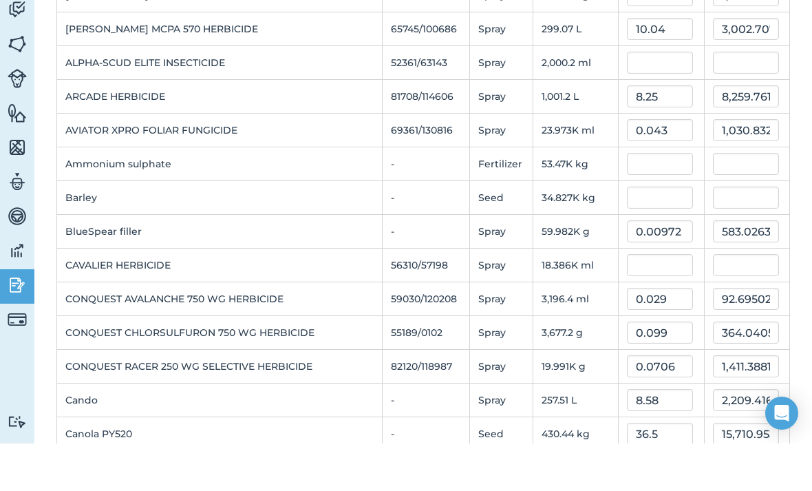
scroll to position [174, 0]
click at [641, 302] on input "text" at bounding box center [660, 313] width 66 height 22
click at [667, 336] on input "0.029" at bounding box center [660, 347] width 66 height 22
type input "0.0162"
type input "297.85133699999994"
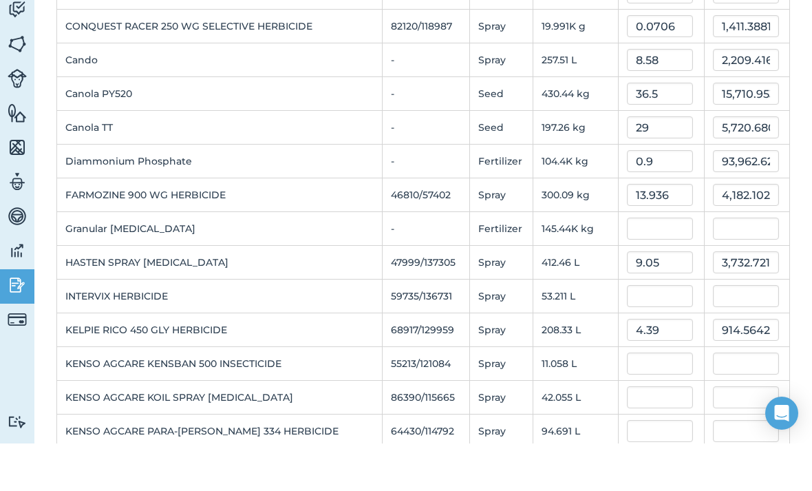
scroll to position [513, 0]
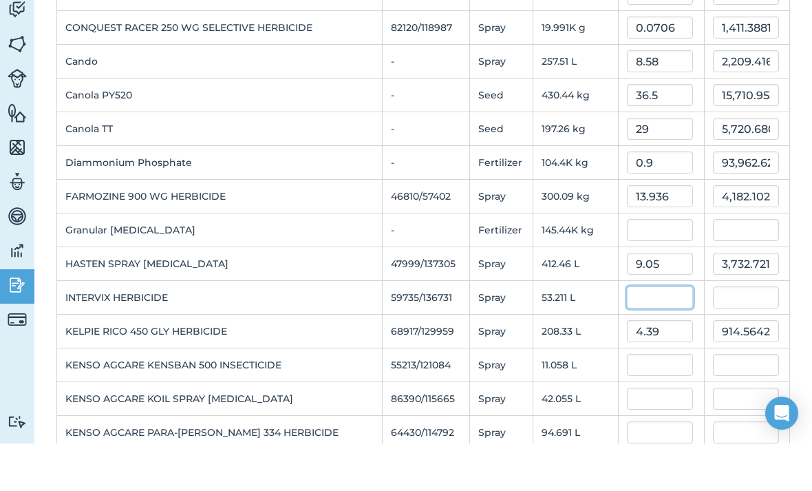
click at [644, 334] on input "text" at bounding box center [660, 345] width 66 height 22
type input "14.8888"
click at [649, 401] on input "text" at bounding box center [660, 412] width 66 height 22
type input "792.2551876456"
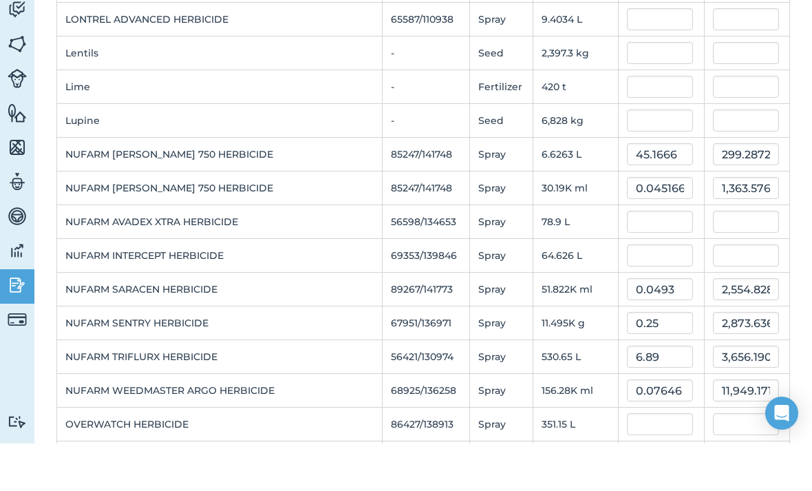
scroll to position [1062, 0]
